Goal: Task Accomplishment & Management: Use online tool/utility

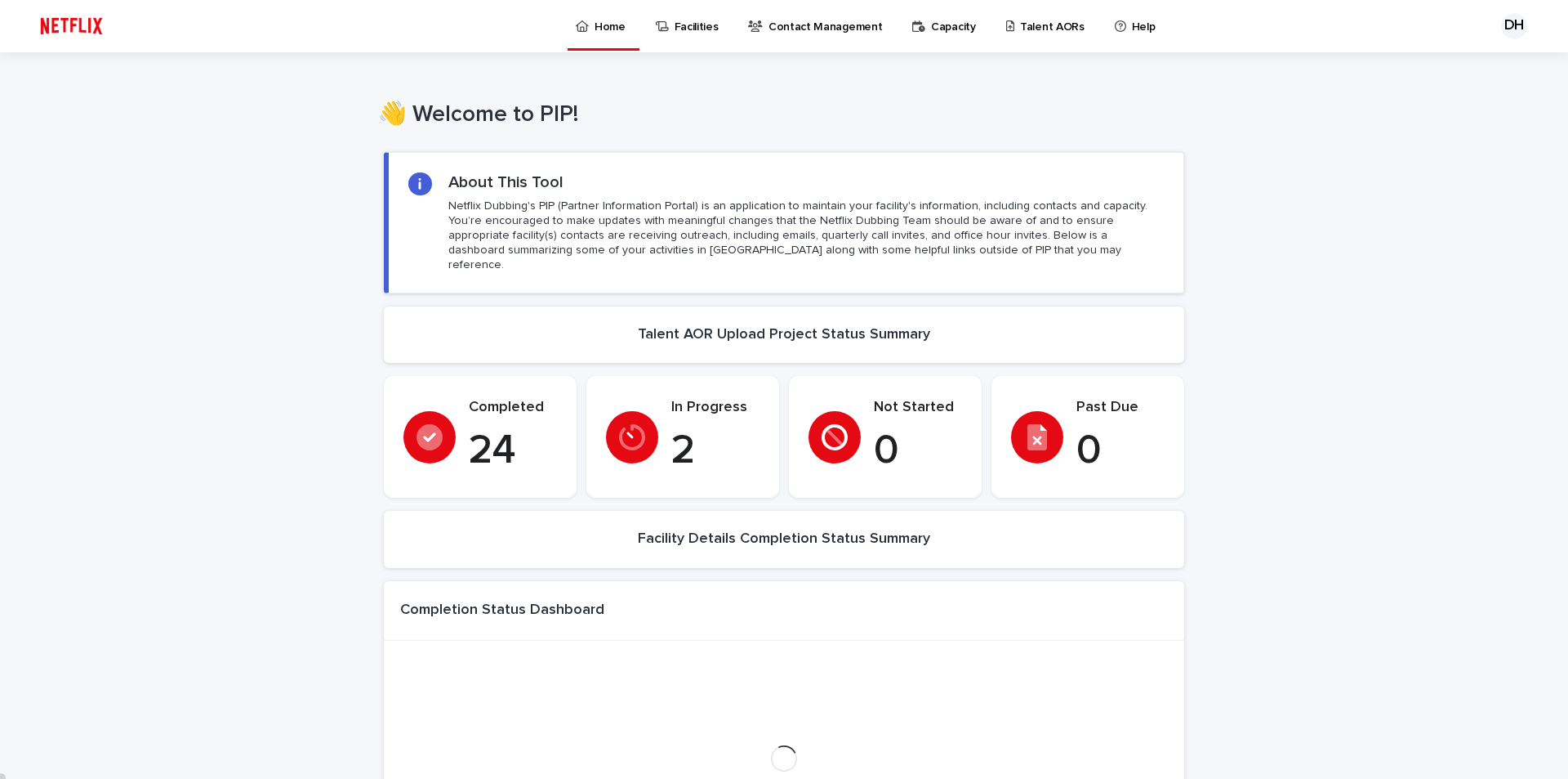
click at [794, 29] on p "Contact Management" at bounding box center [825, 17] width 114 height 34
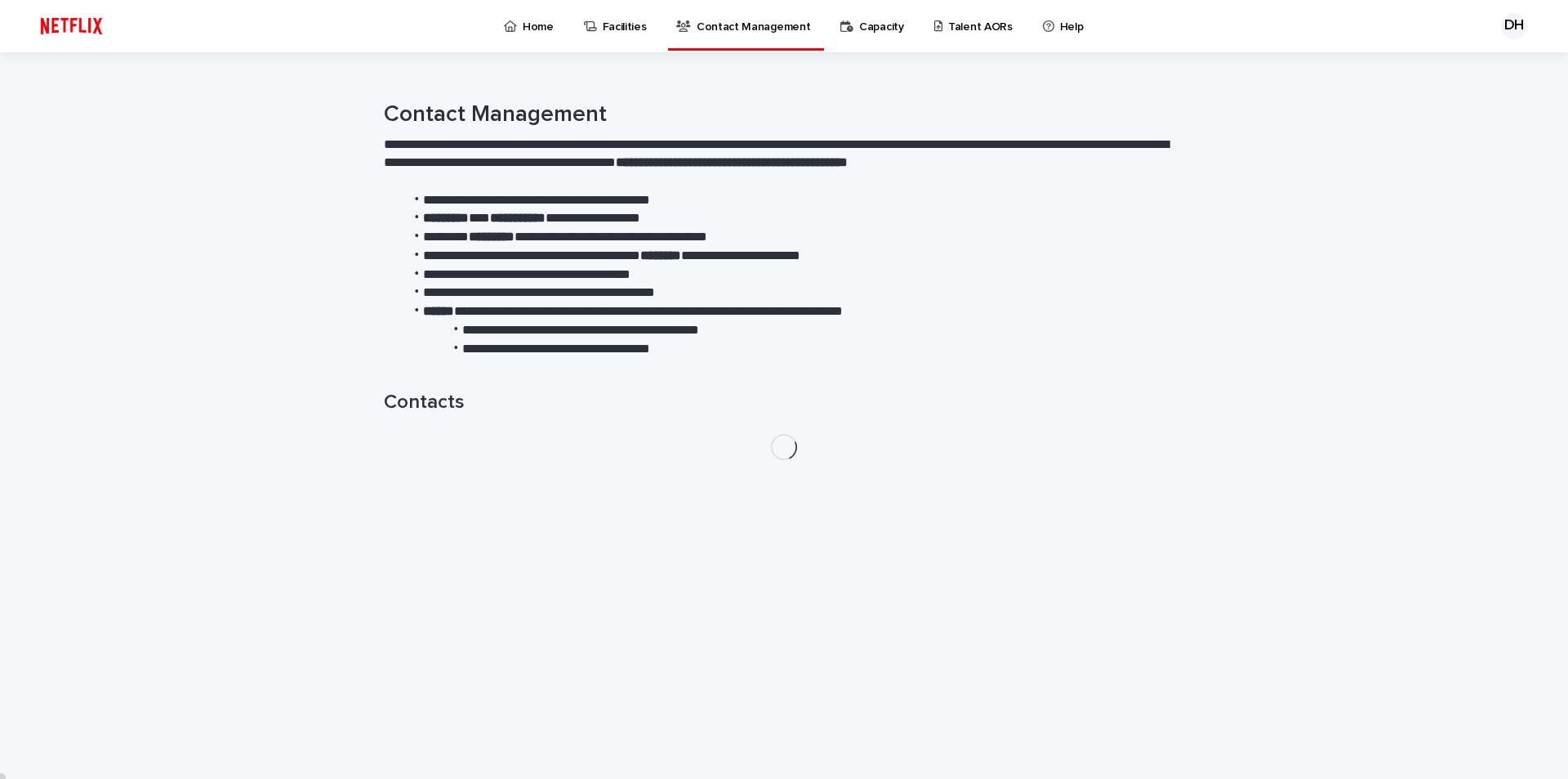
click at [865, 29] on p "Capacity" at bounding box center [881, 17] width 45 height 34
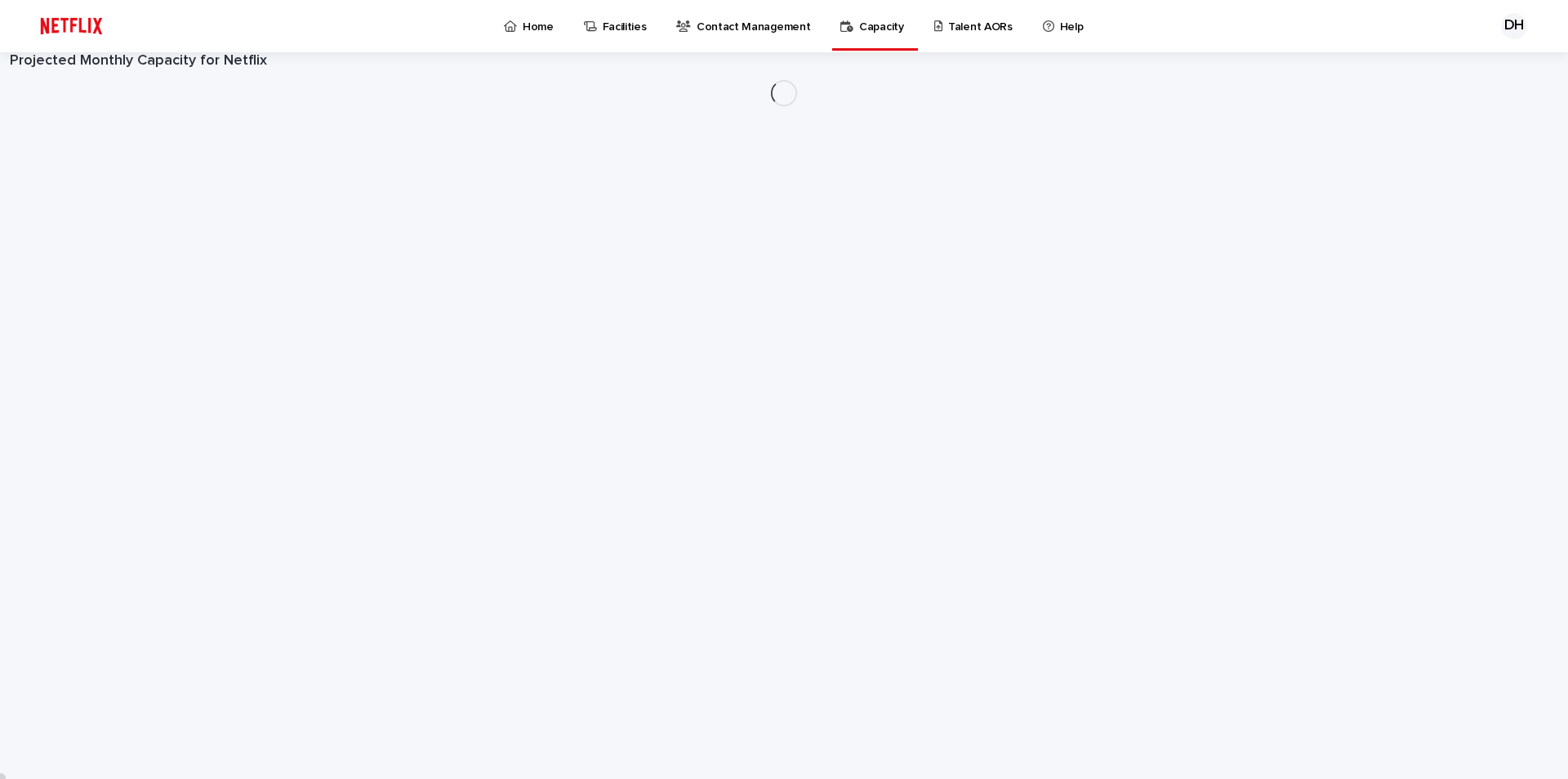
click at [948, 29] on p "Talent AORs" at bounding box center [980, 17] width 65 height 34
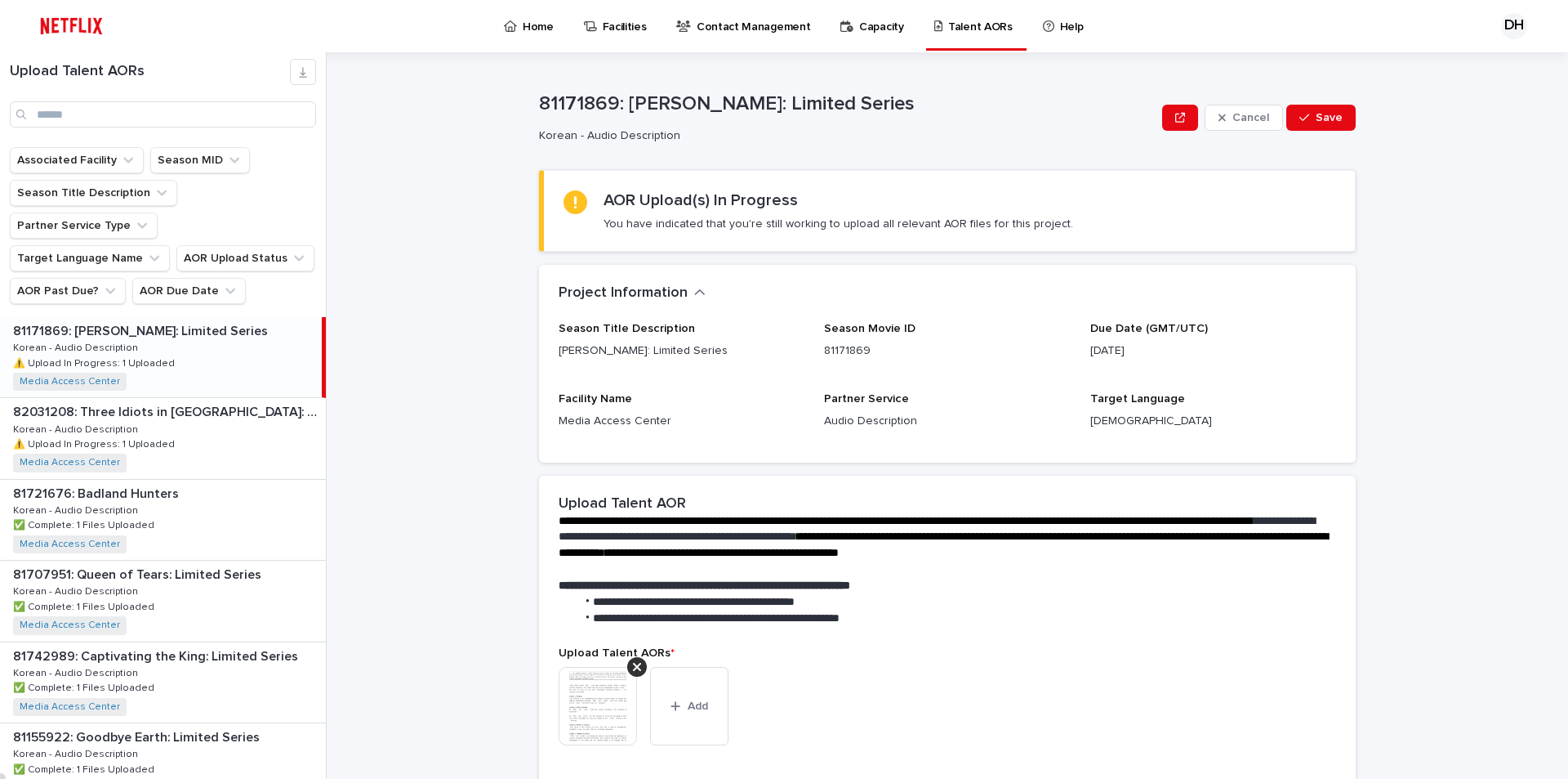
click at [165, 317] on div "81171869: [PERSON_NAME]: Limited Series 81171869: [PERSON_NAME]: Limited Series…" at bounding box center [160, 357] width 322 height 80
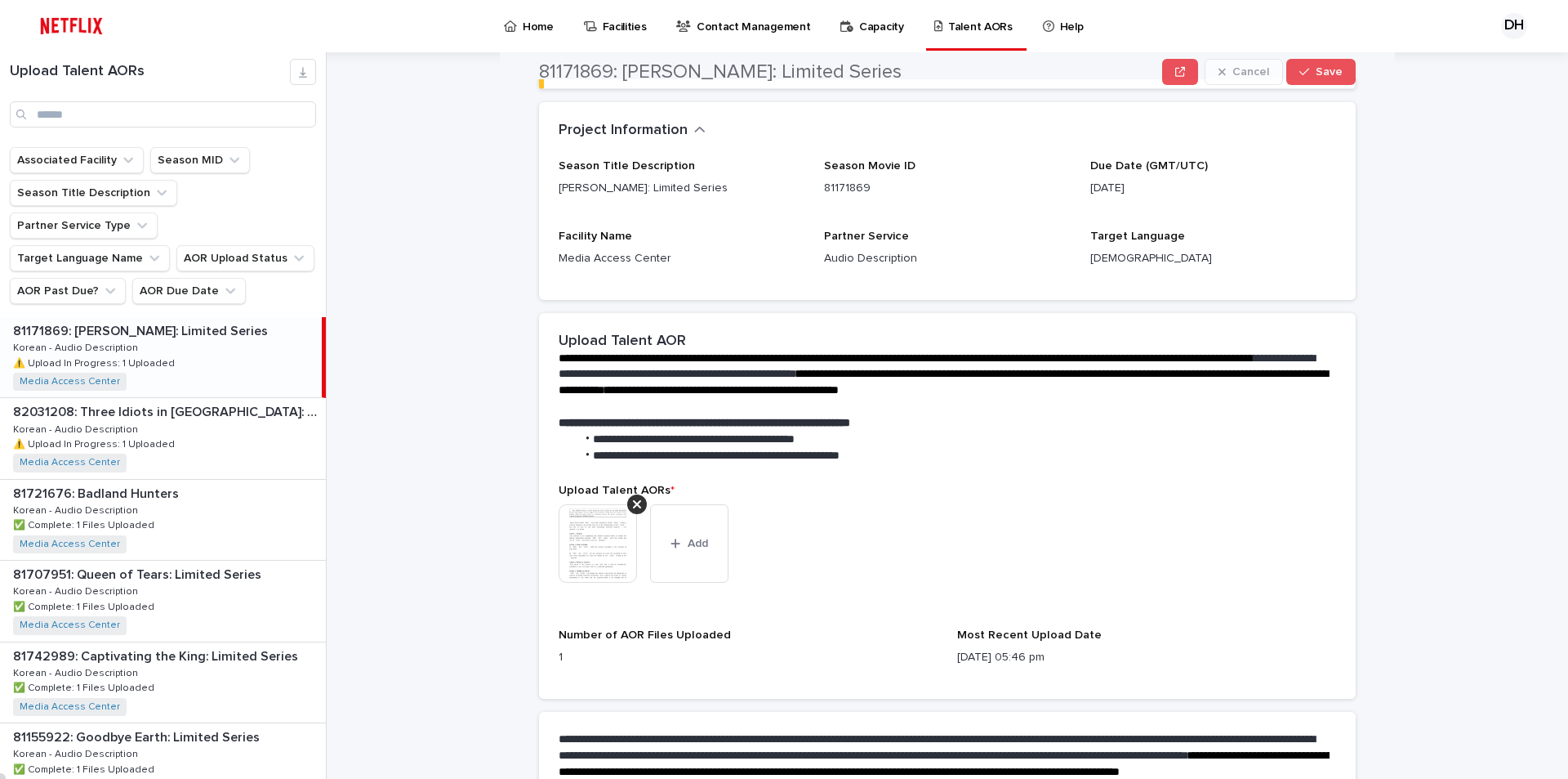
scroll to position [164, 0]
click at [688, 541] on span "Add" at bounding box center [698, 542] width 20 height 11
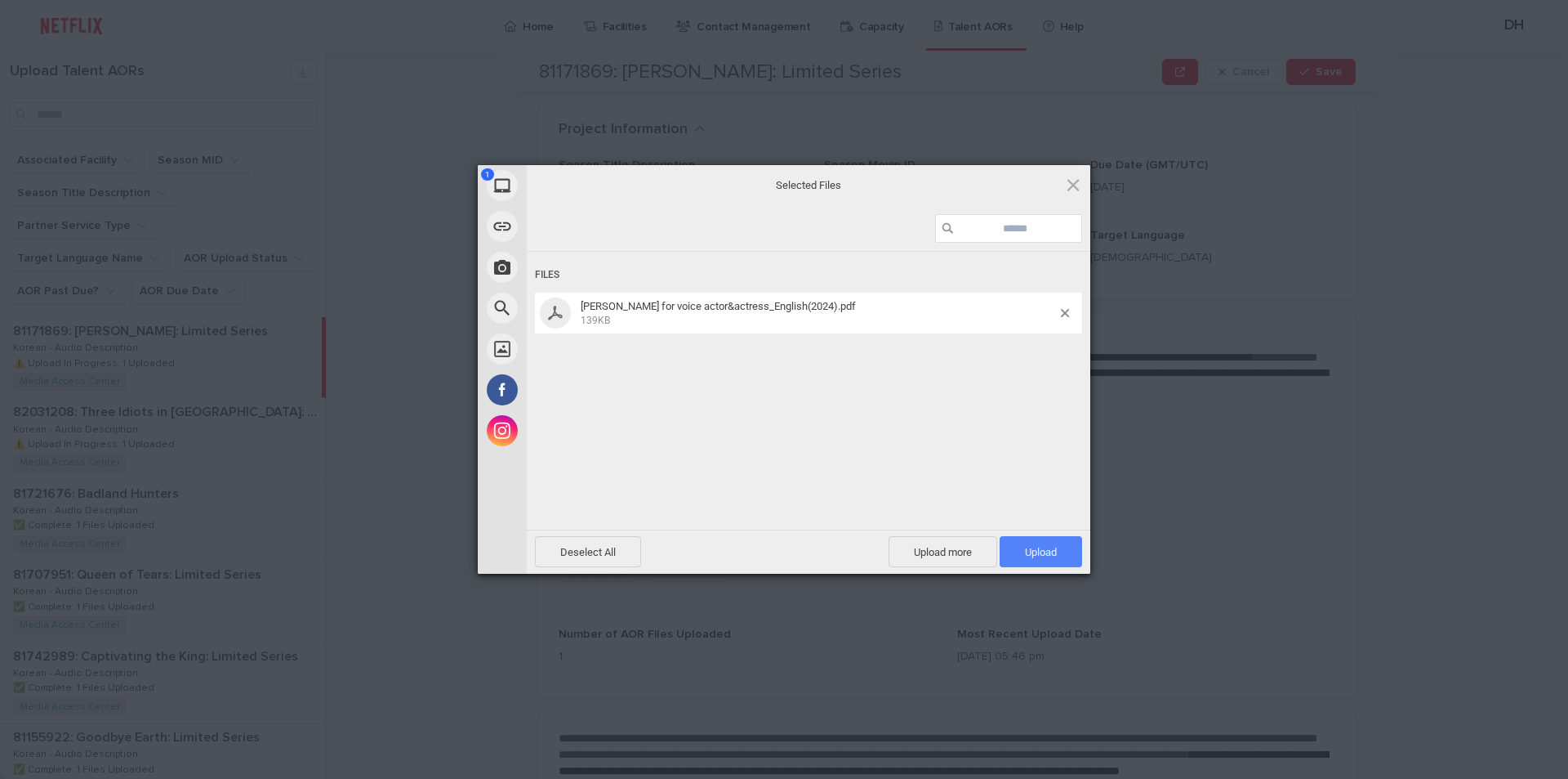
click at [1071, 556] on span "Upload 1" at bounding box center [1041, 552] width 83 height 31
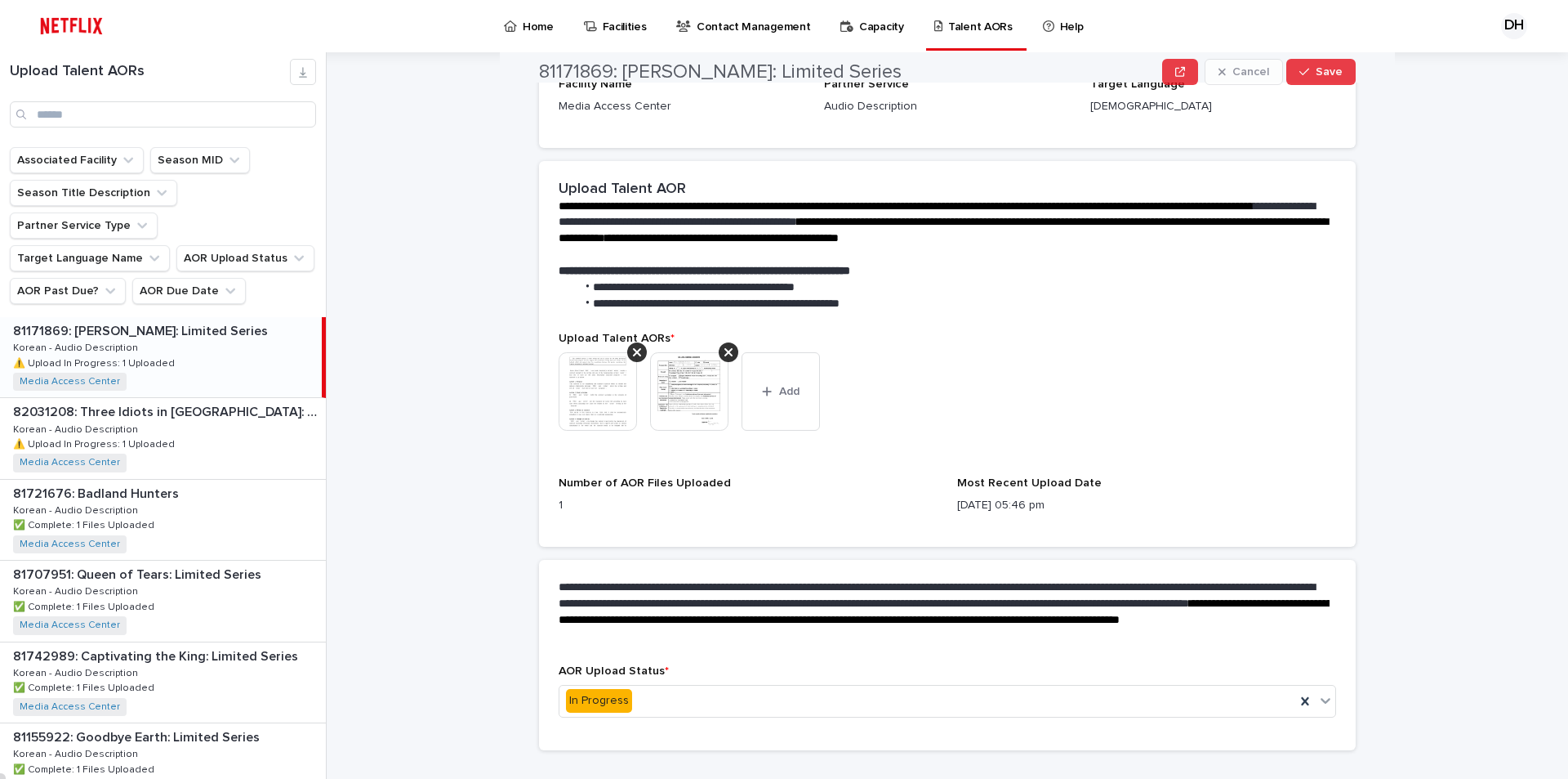
scroll to position [327, 0]
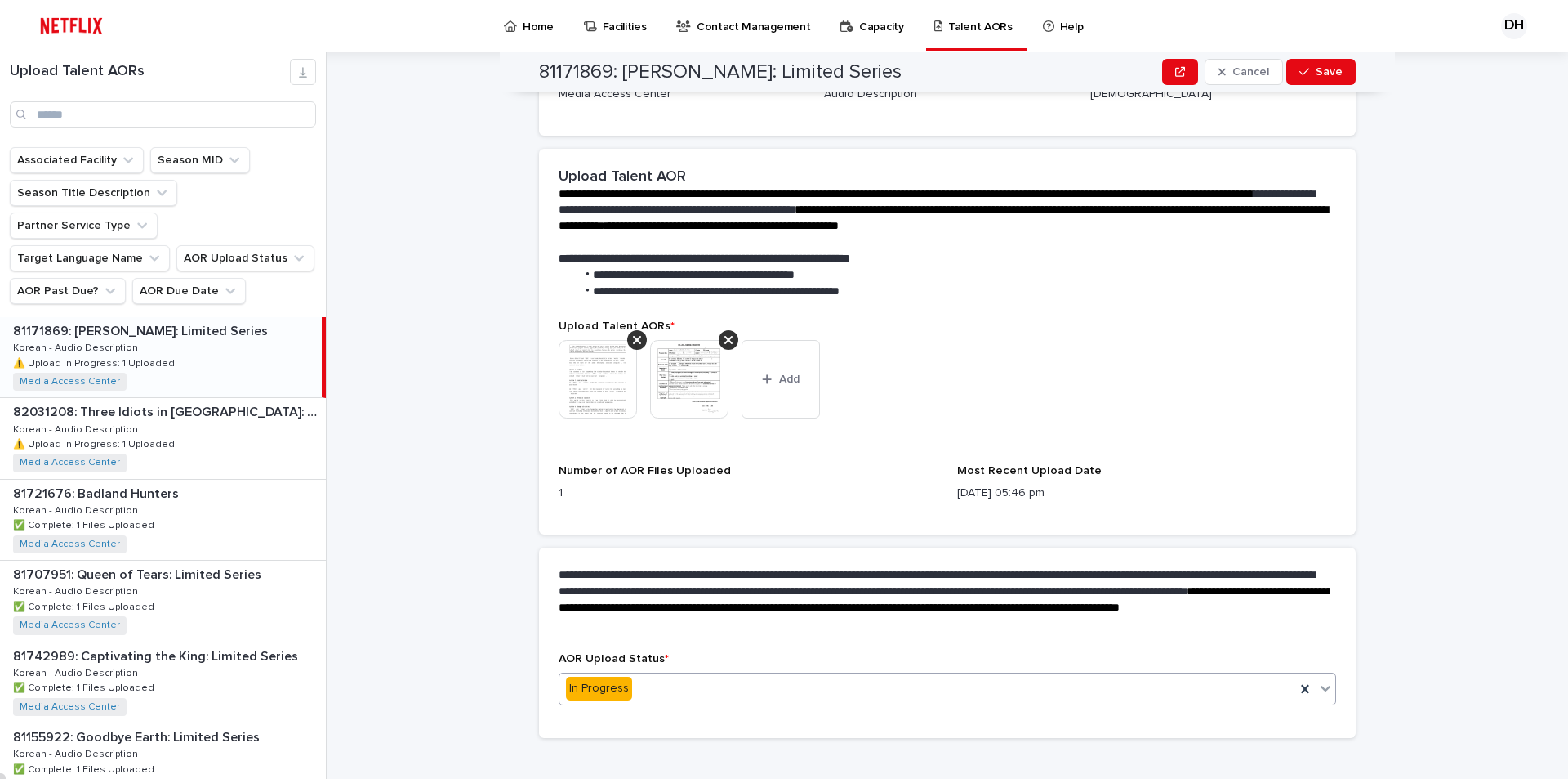
click at [1318, 685] on icon at bounding box center [1326, 688] width 16 height 16
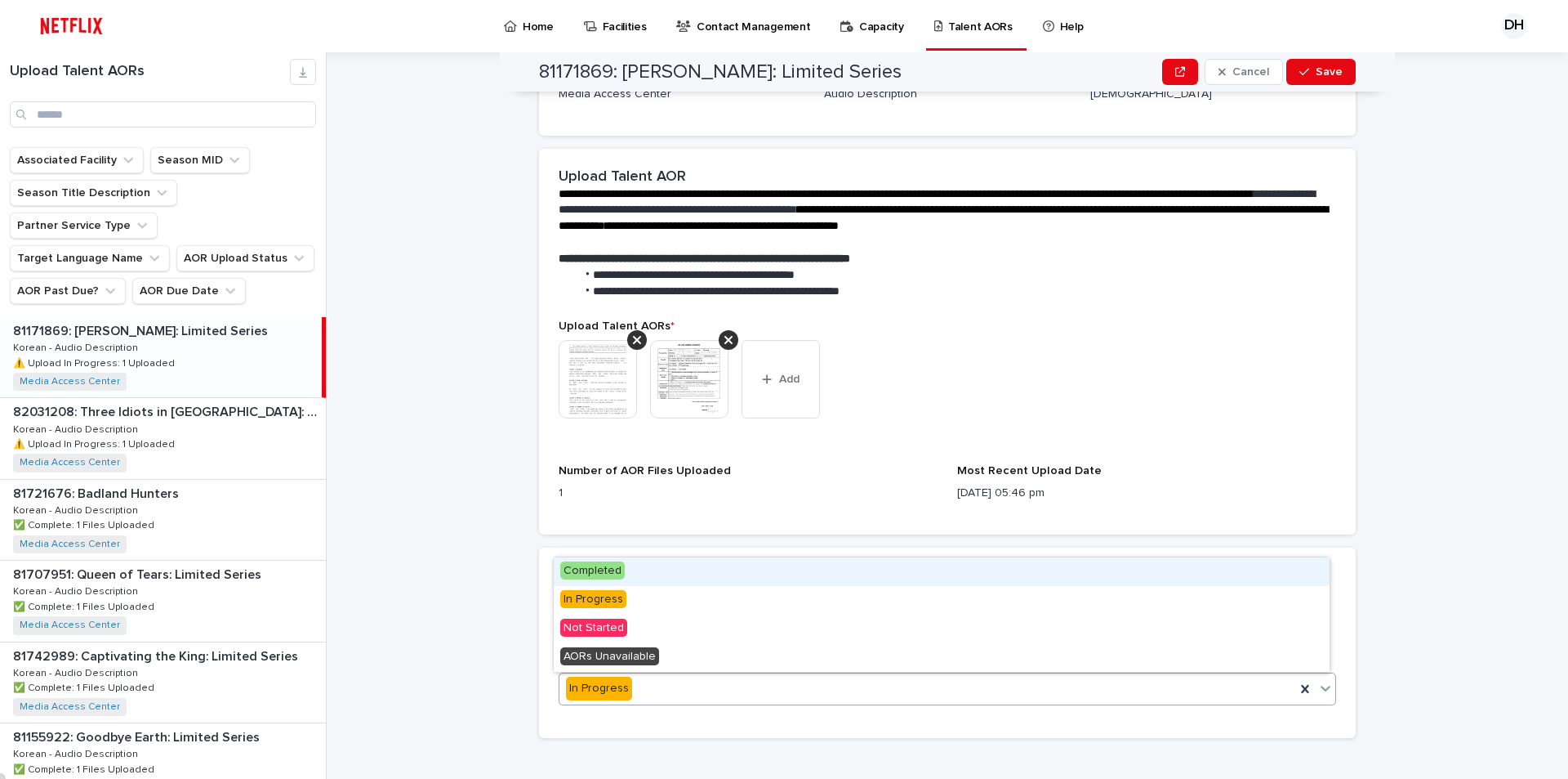
click at [622, 572] on span "Completed" at bounding box center [592, 571] width 65 height 18
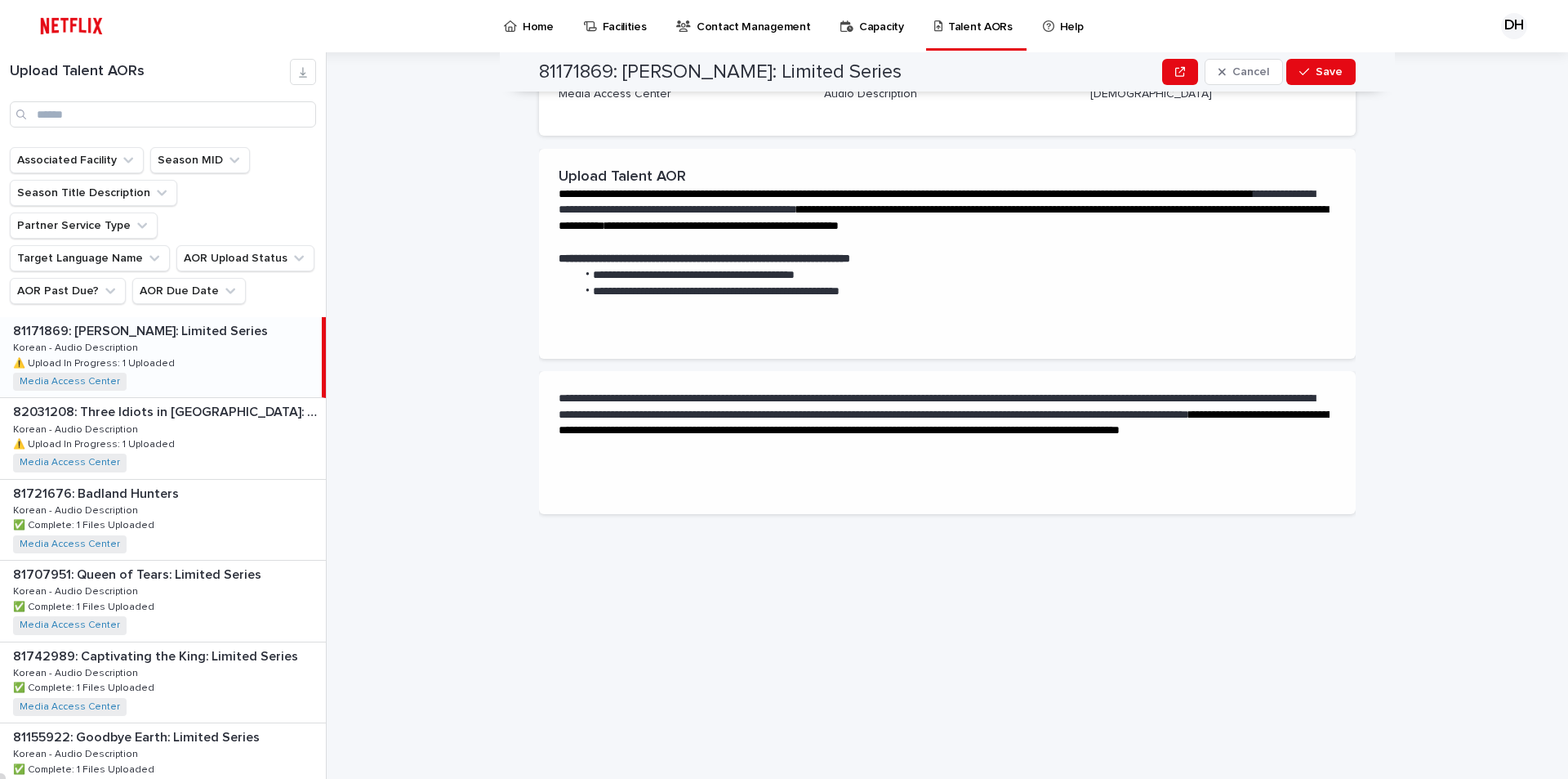
scroll to position [0, 0]
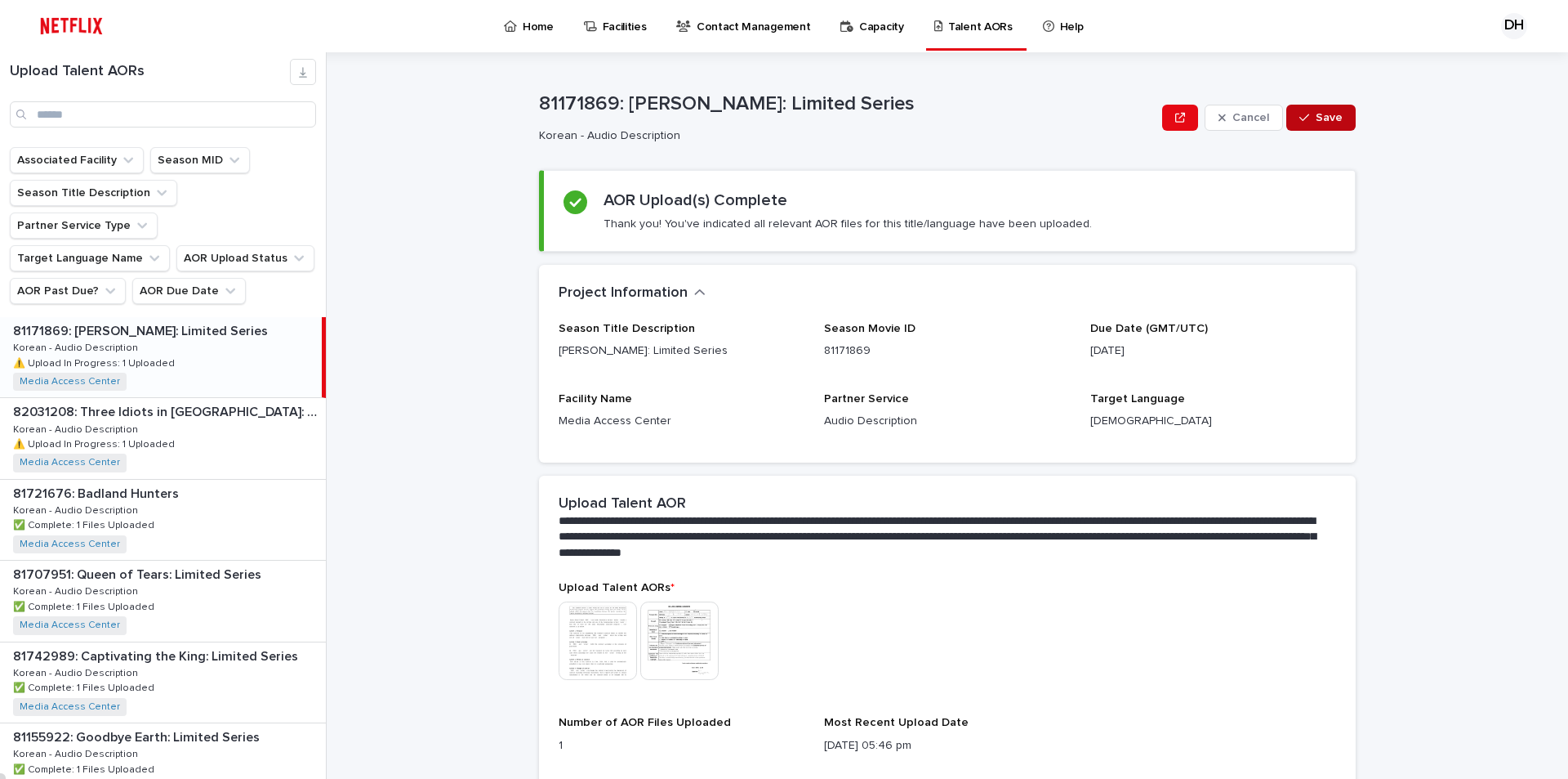
click at [1323, 111] on button "Save" at bounding box center [1322, 118] width 70 height 26
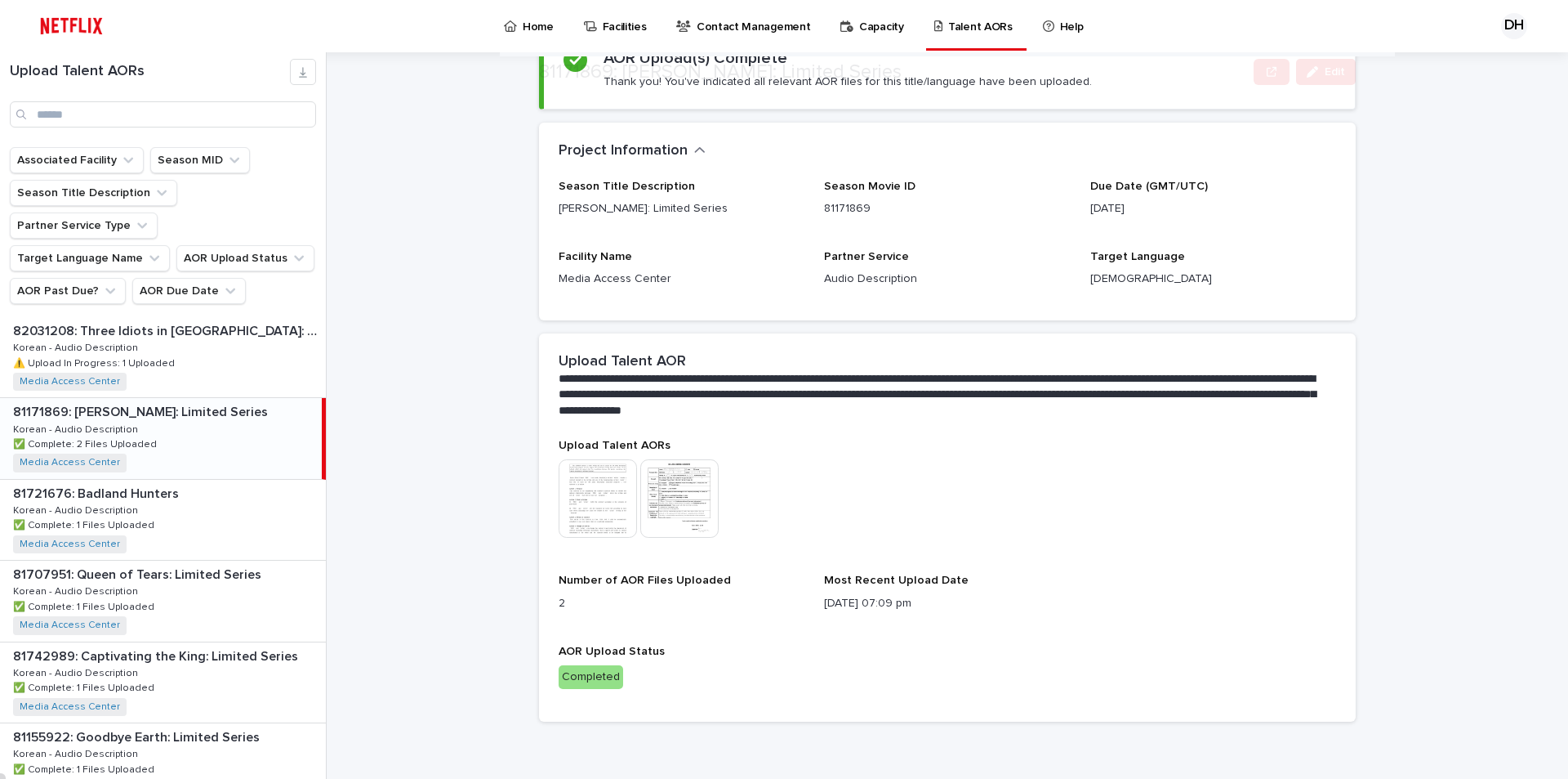
scroll to position [144, 0]
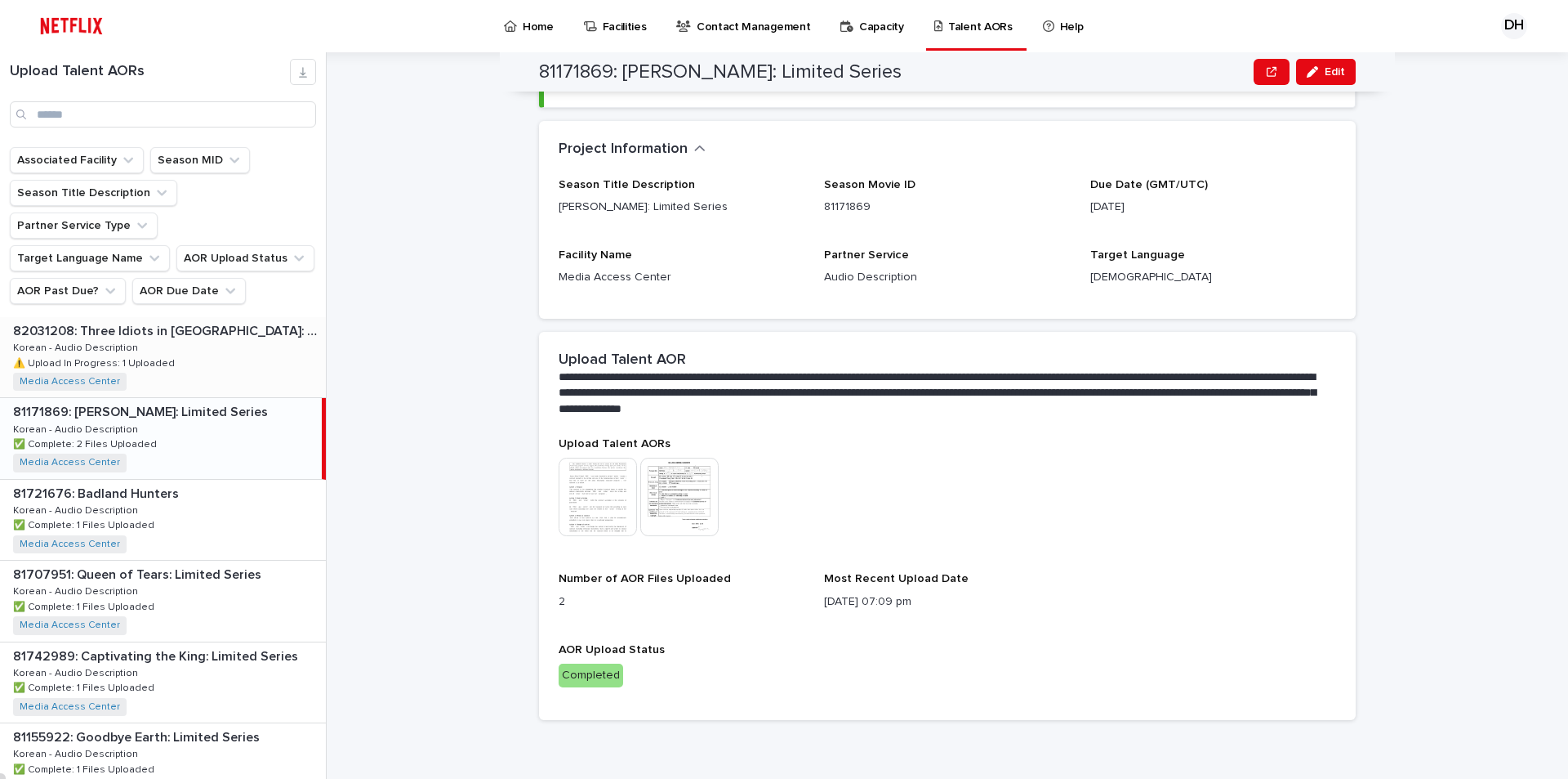
click at [162, 355] on p "⚠️ Upload In Progress: 1 Uploaded" at bounding box center [96, 362] width 165 height 15
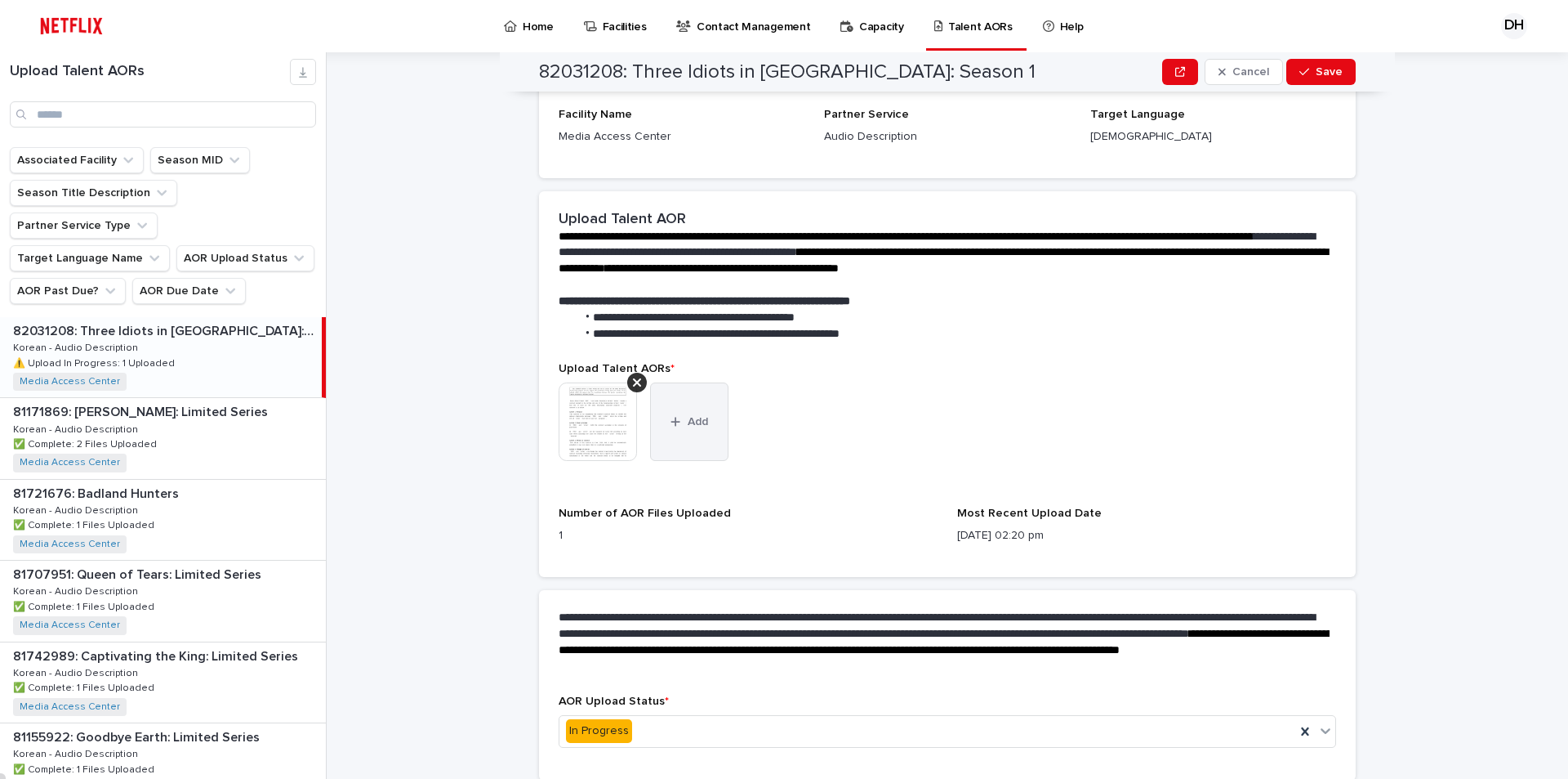
scroll to position [345, 0]
